Goal: Information Seeking & Learning: Check status

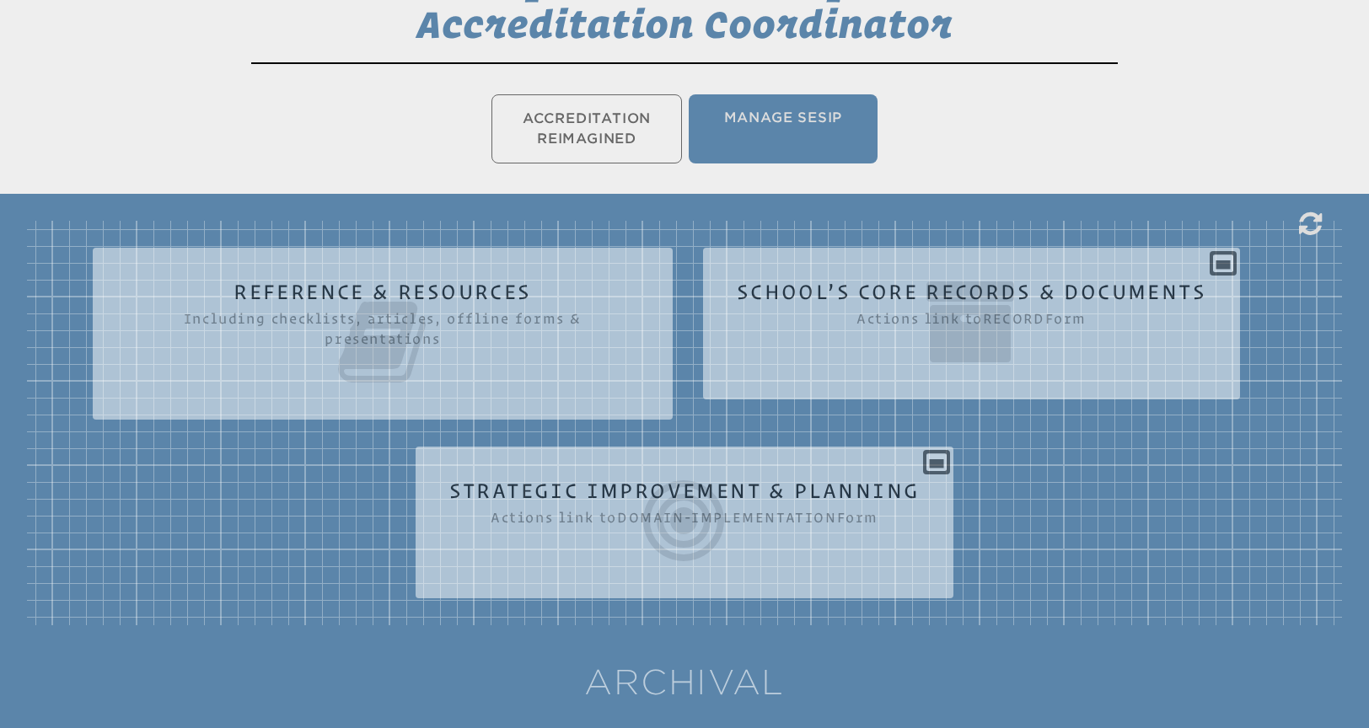
scroll to position [386, 0]
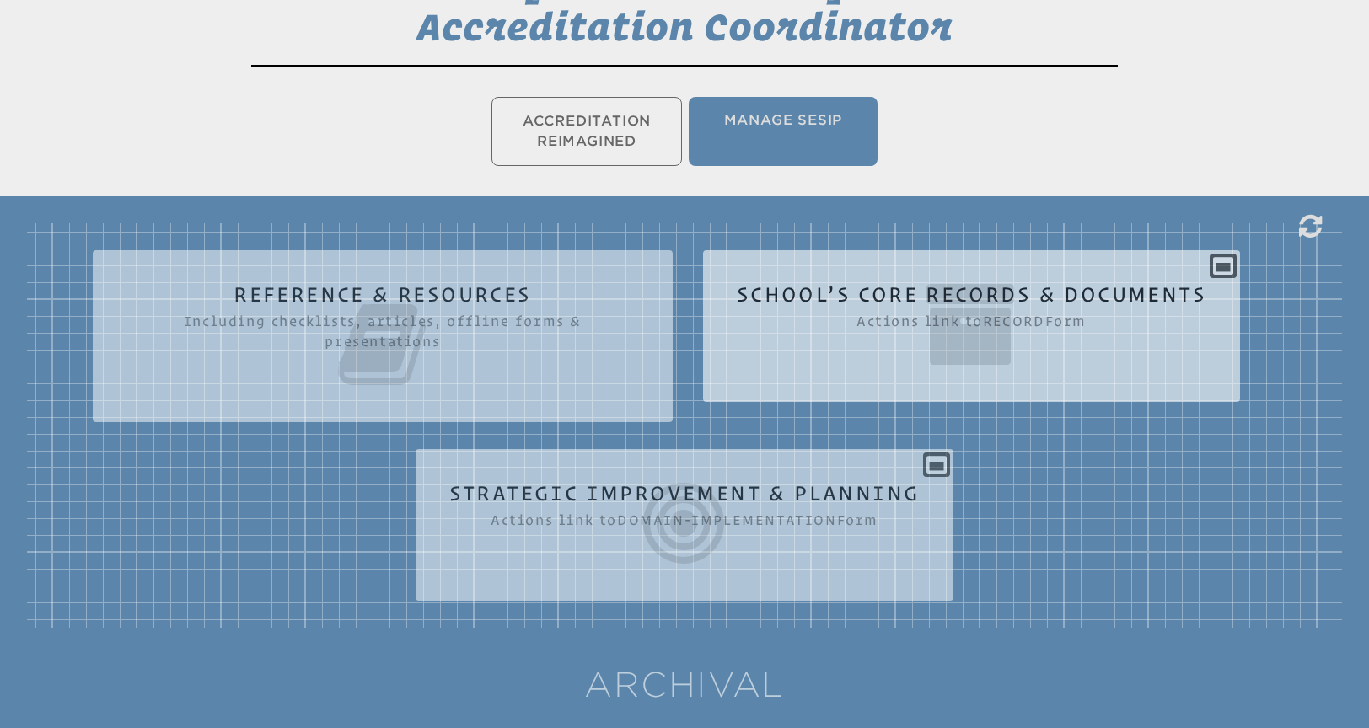
click at [1216, 272] on div "School’s Core Records & Documents Actions link to record Form Core Sectors Sect…" at bounding box center [971, 319] width 537 height 111
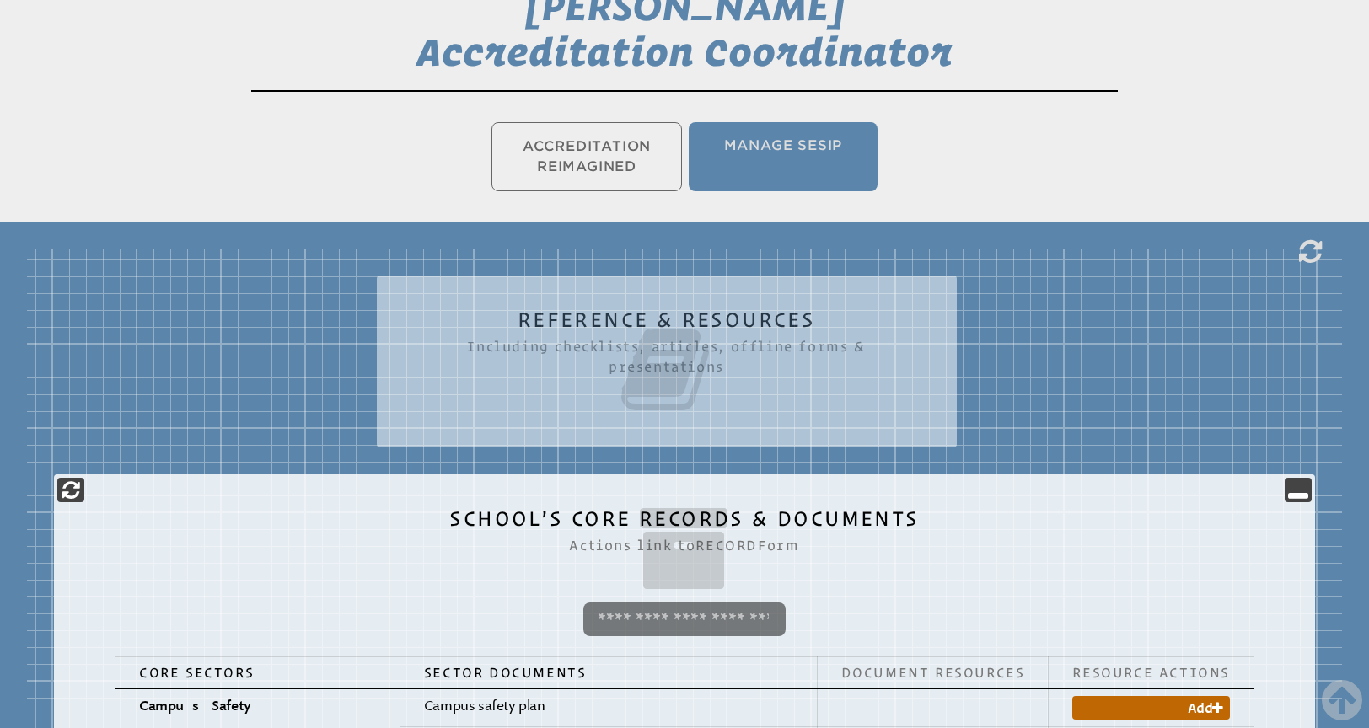
scroll to position [289, 0]
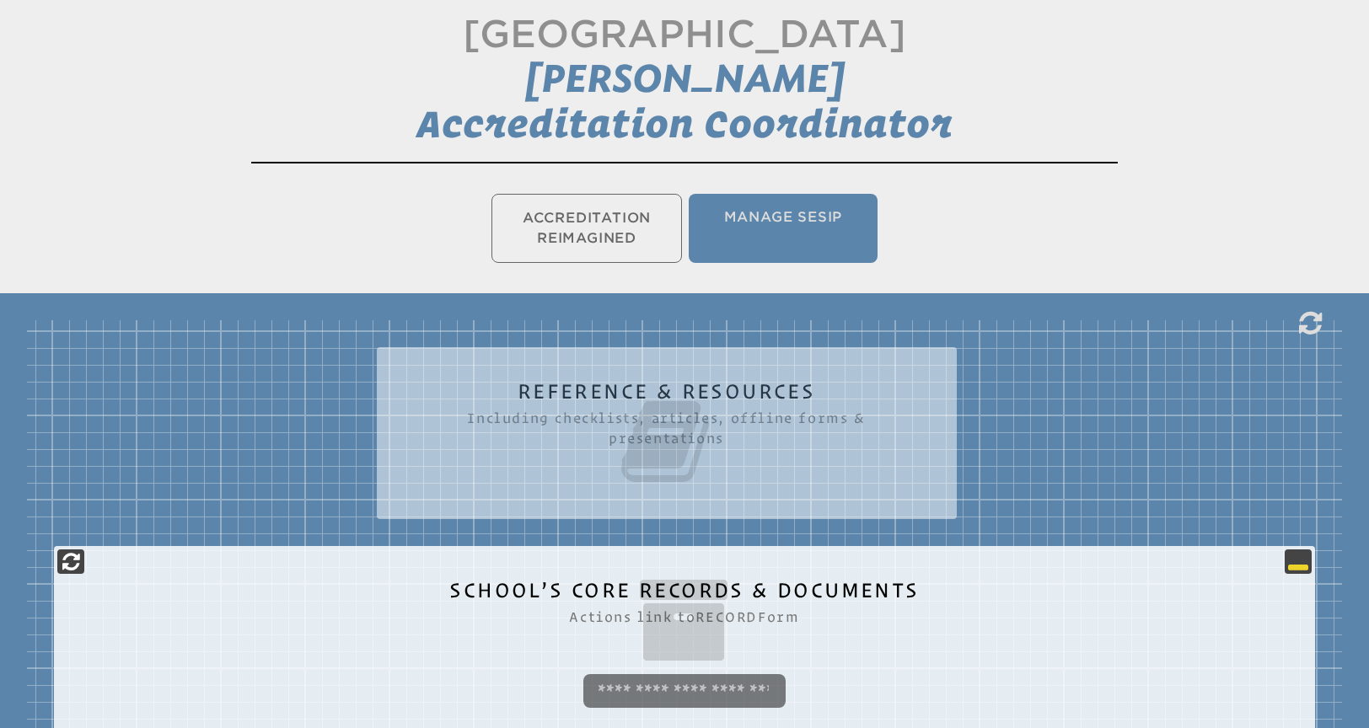
click at [1299, 563] on icon at bounding box center [1298, 561] width 20 height 20
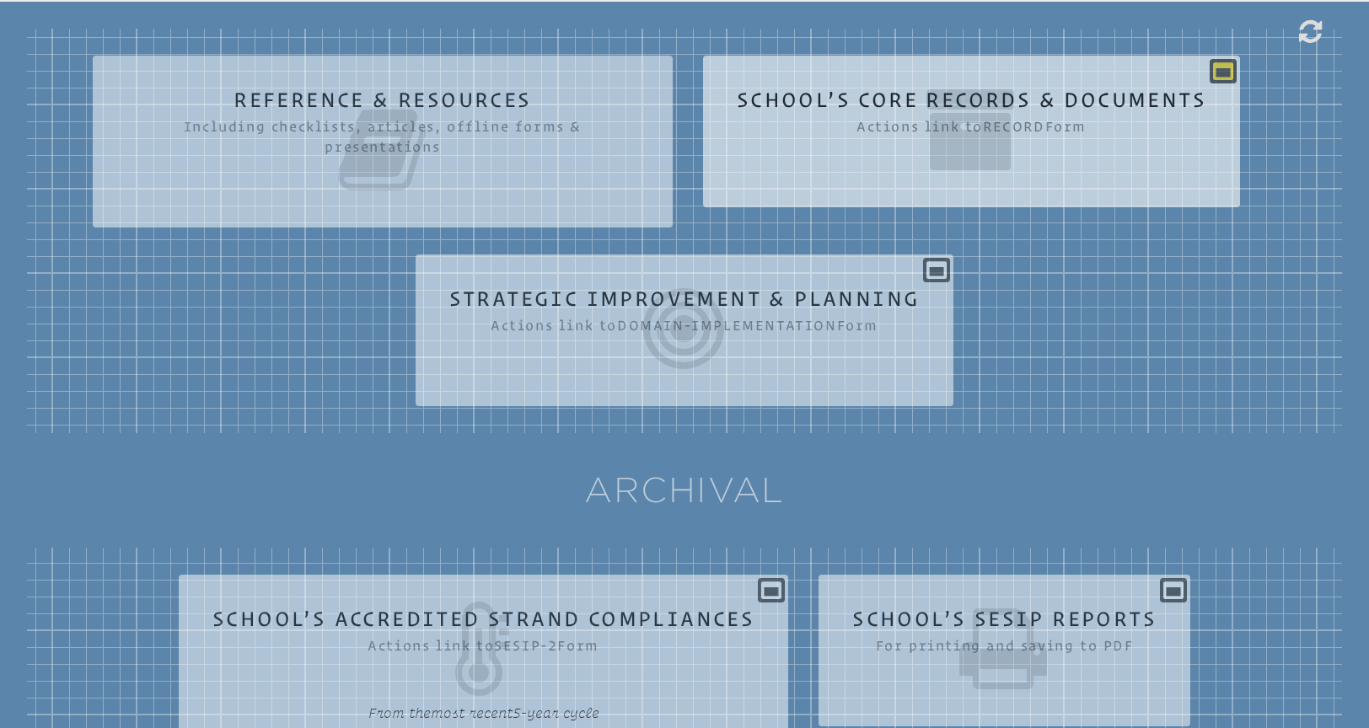
scroll to position [646, 0]
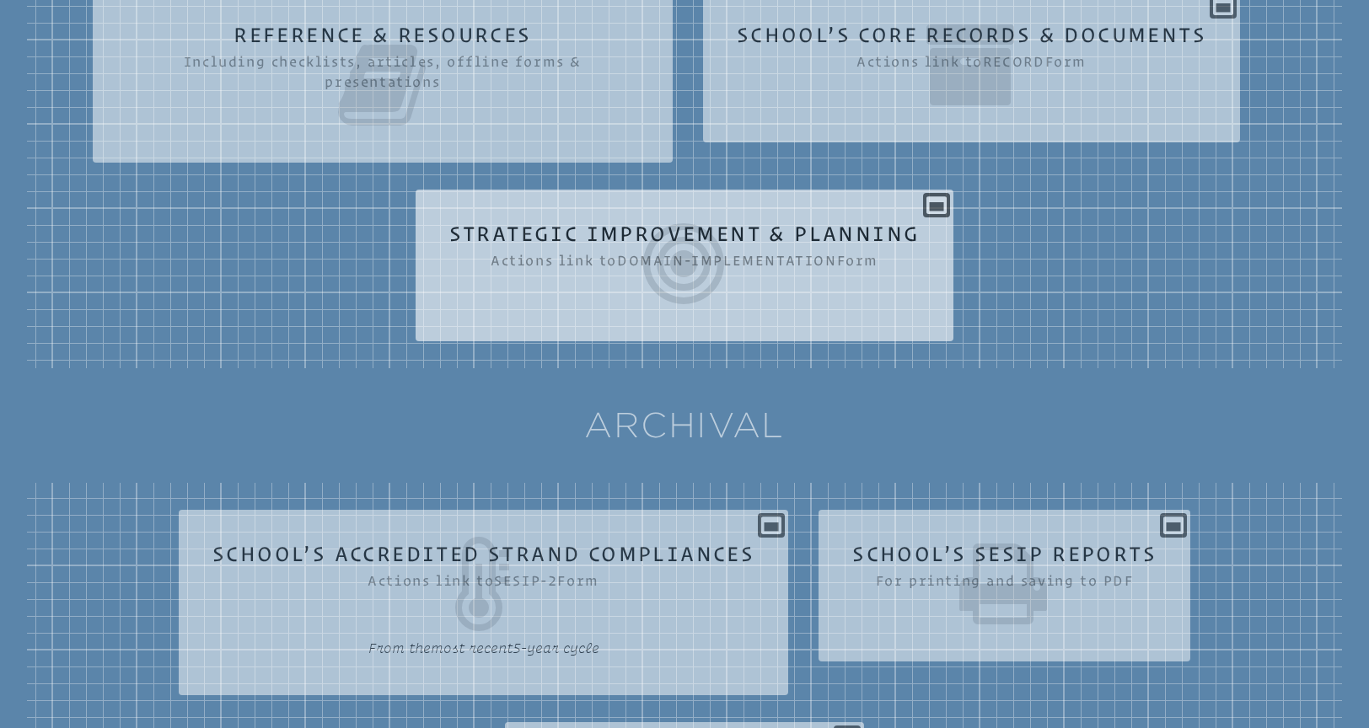
click at [935, 209] on div "Strategic Improvement & Planning Actions link to domain-implementation Form Ple…" at bounding box center [685, 258] width 539 height 111
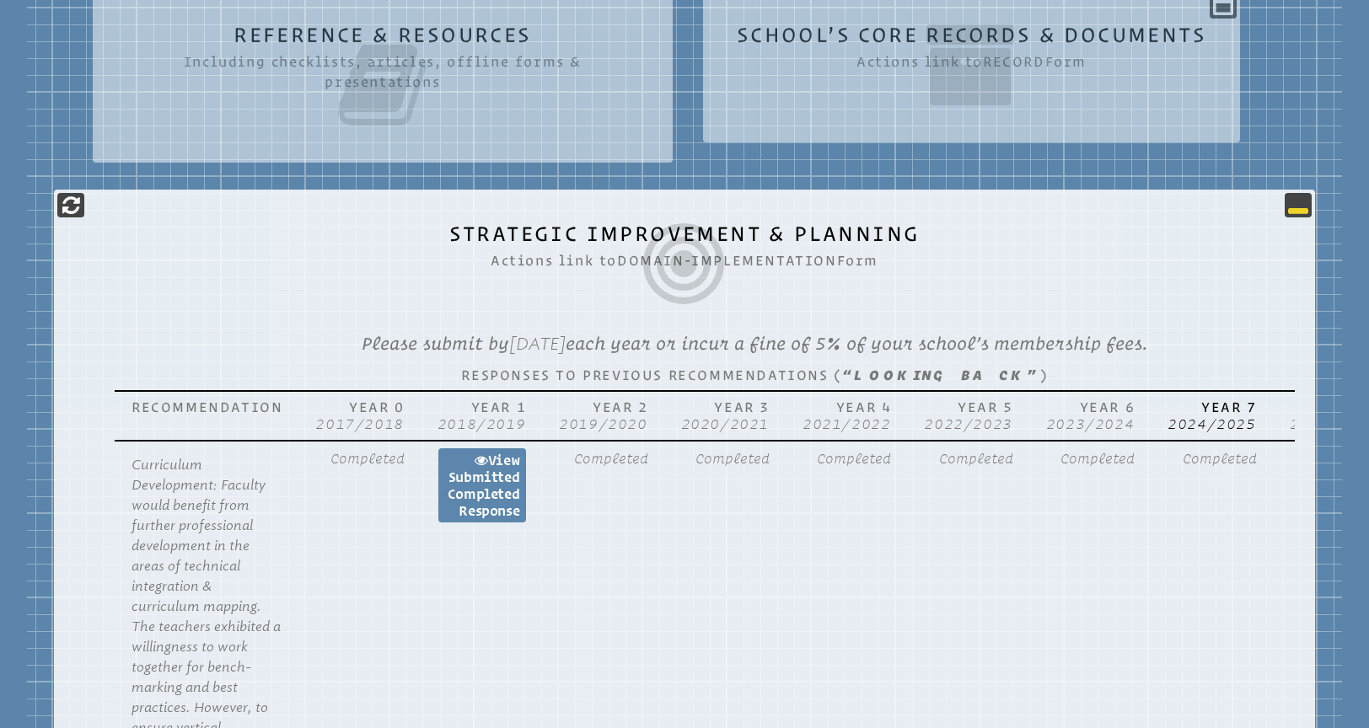
click at [1295, 208] on icon at bounding box center [1298, 205] width 20 height 20
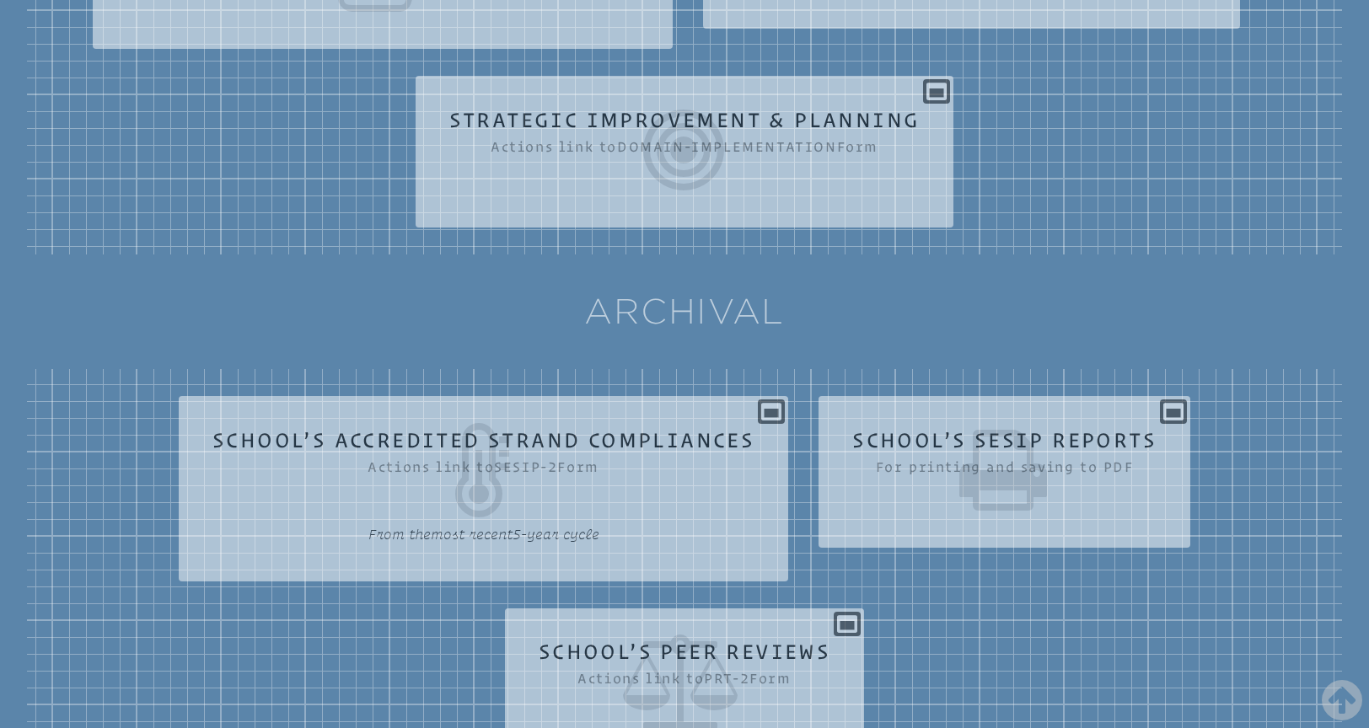
scroll to position [747, 0]
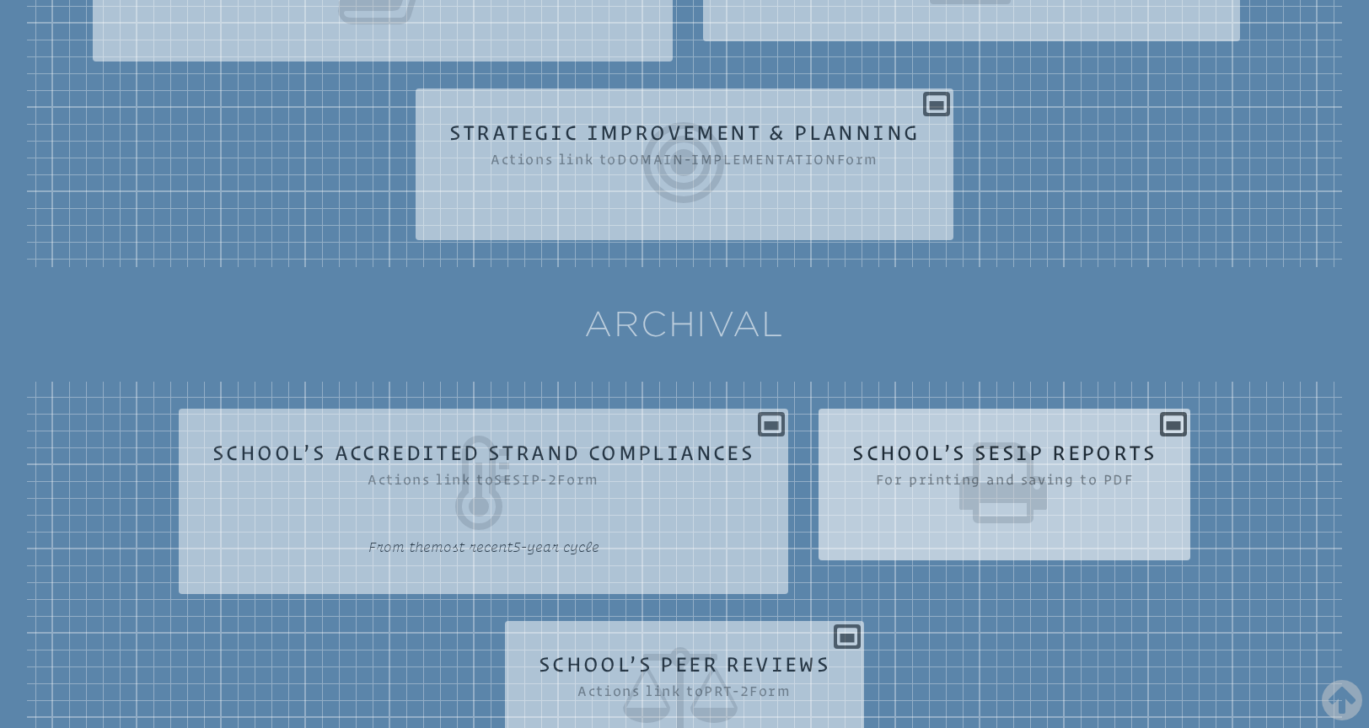
click at [1159, 432] on div "School’s SESIP Reports For printing and saving to PDF View SESIP Report 2026 Vi…" at bounding box center [1004, 477] width 372 height 111
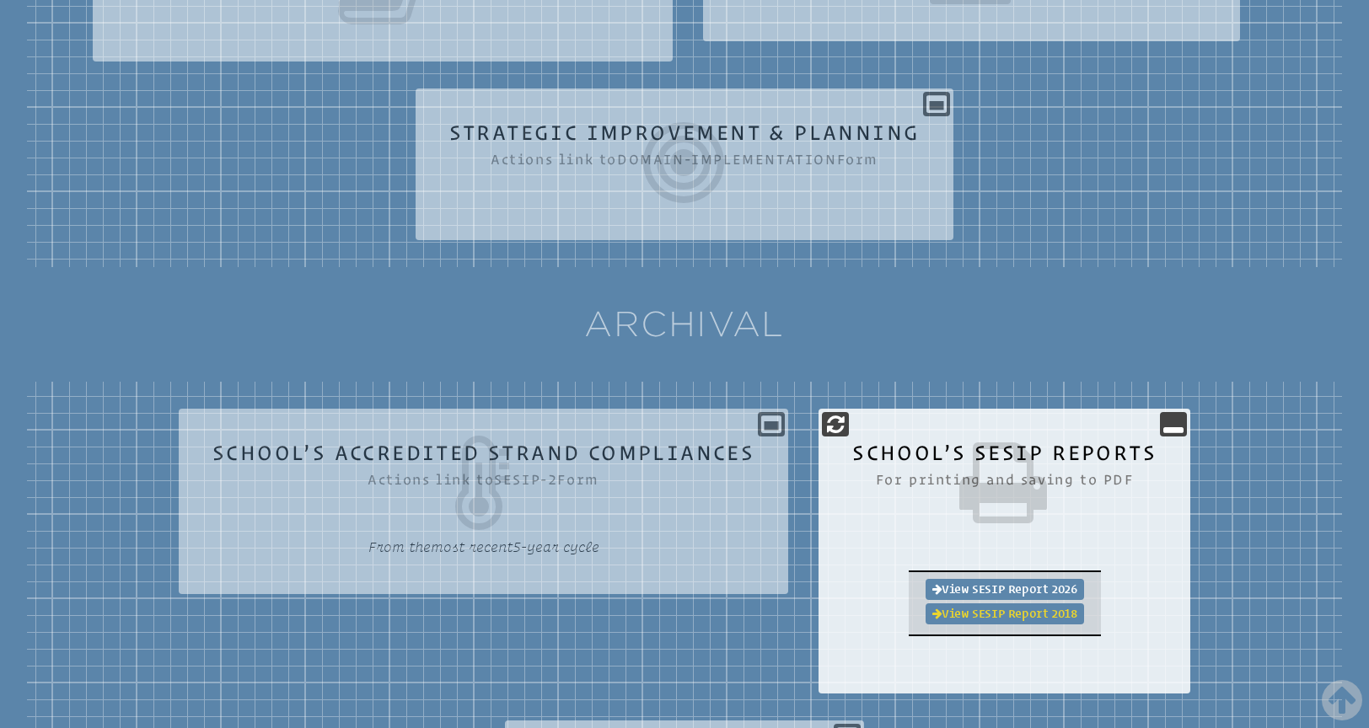
click at [1002, 611] on link "View SESIP Report 2018" at bounding box center [1004, 613] width 158 height 21
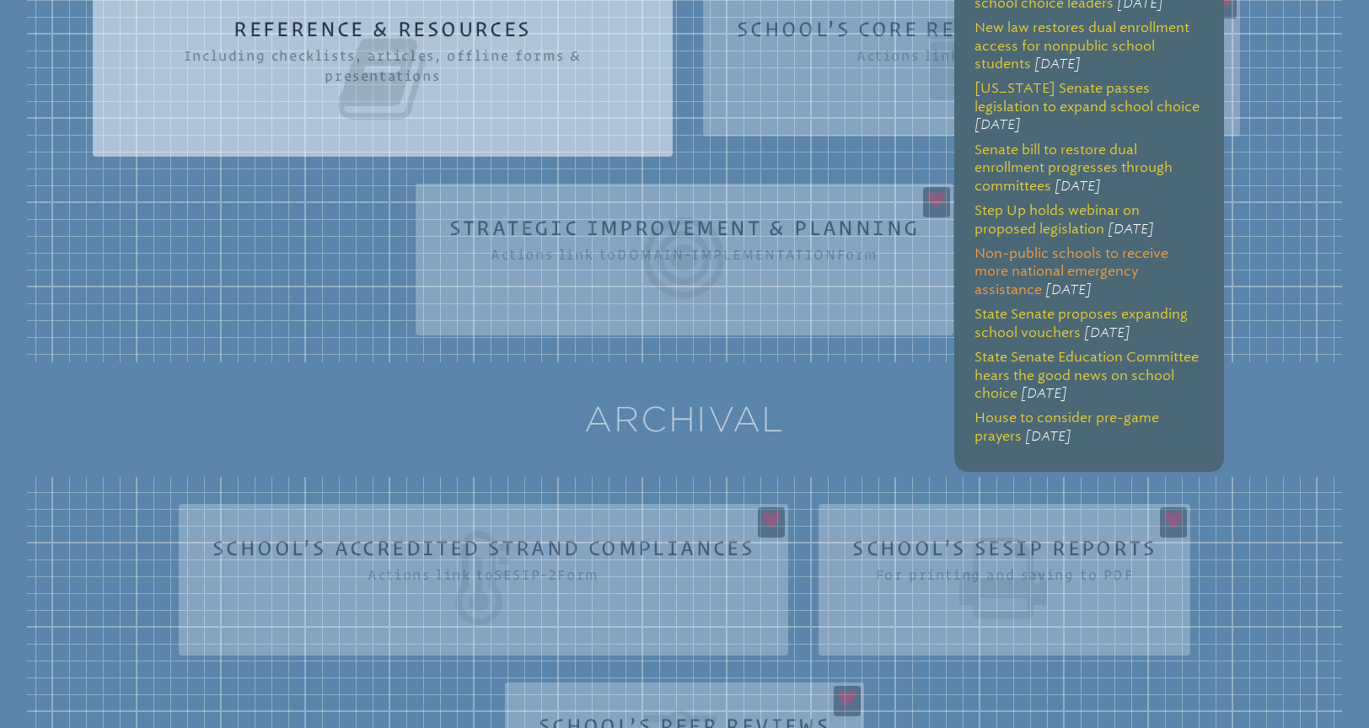
scroll to position [652, 0]
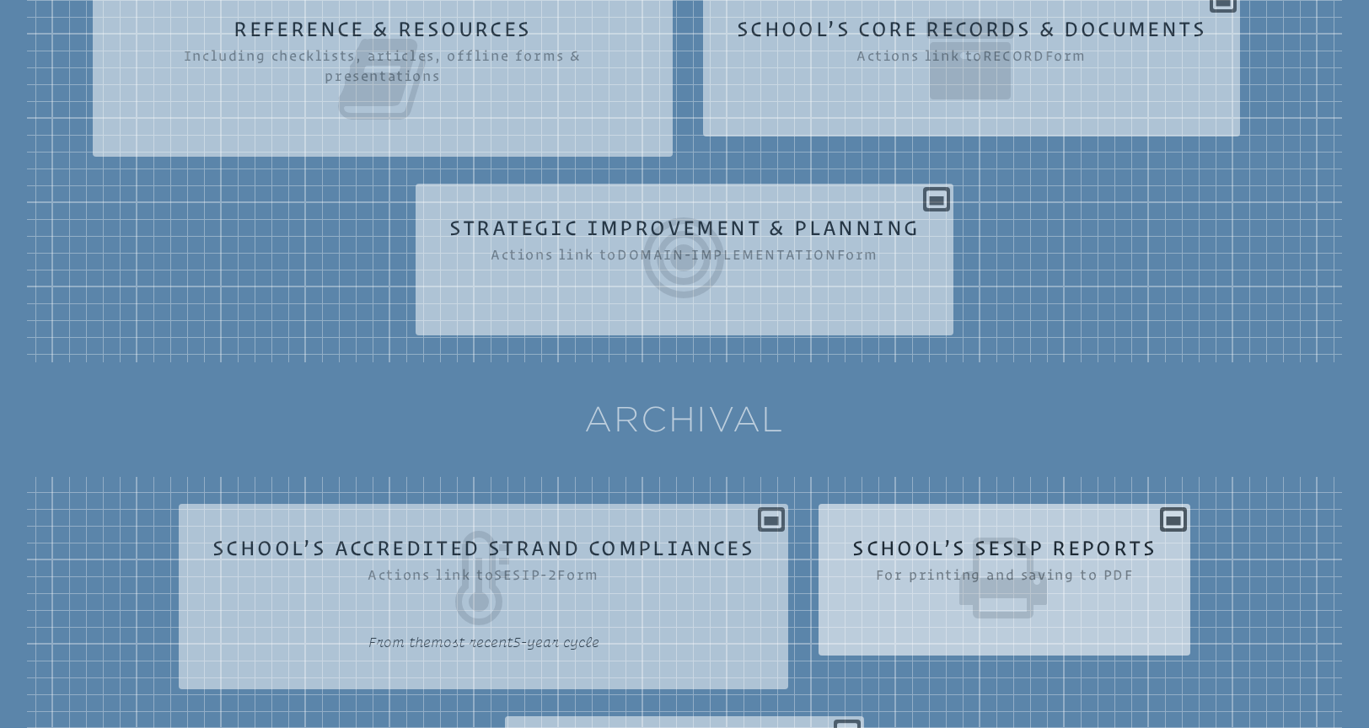
click at [1165, 519] on div "School’s SESIP Reports For printing and saving to PDF View SESIP Report 2026 Vi…" at bounding box center [1004, 573] width 372 height 111
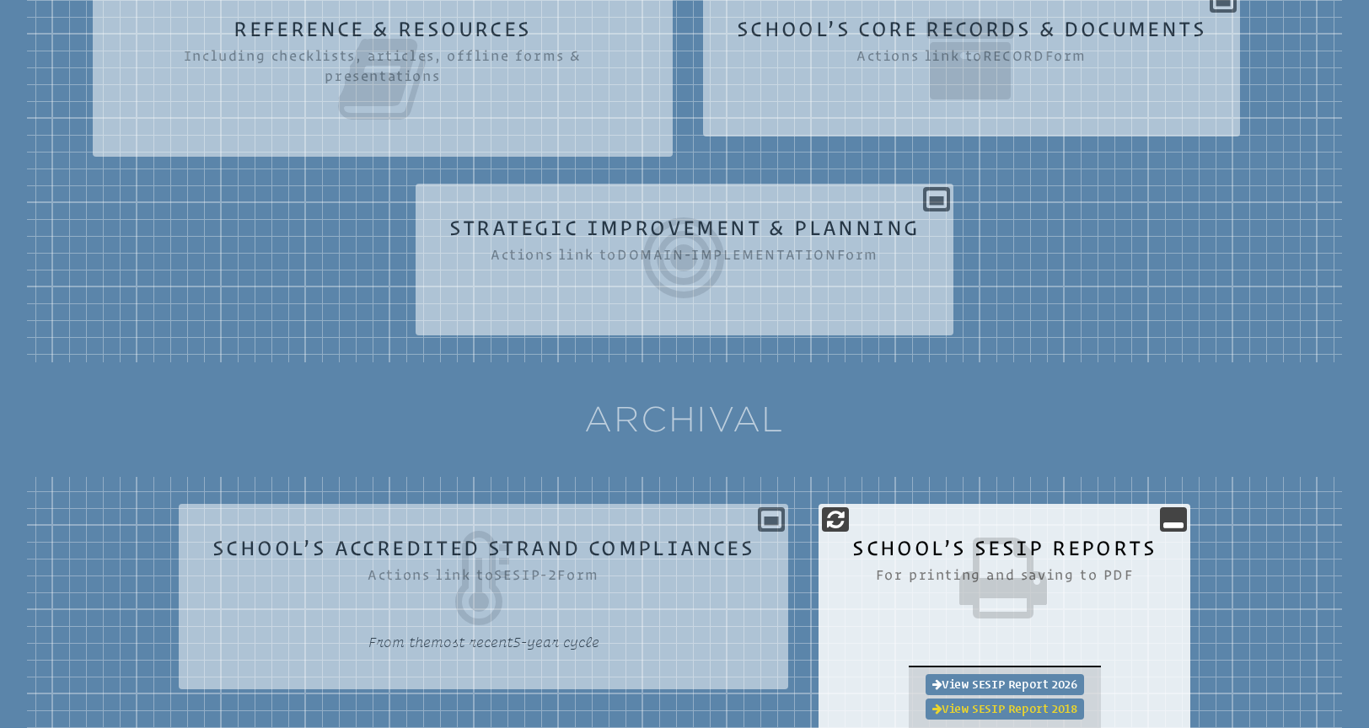
click at [1051, 711] on link "View SESIP Report 2018" at bounding box center [1004, 709] width 158 height 21
click at [1001, 676] on link "View SESIP Report 2026" at bounding box center [1004, 684] width 158 height 21
